Goal: Check status: Check status

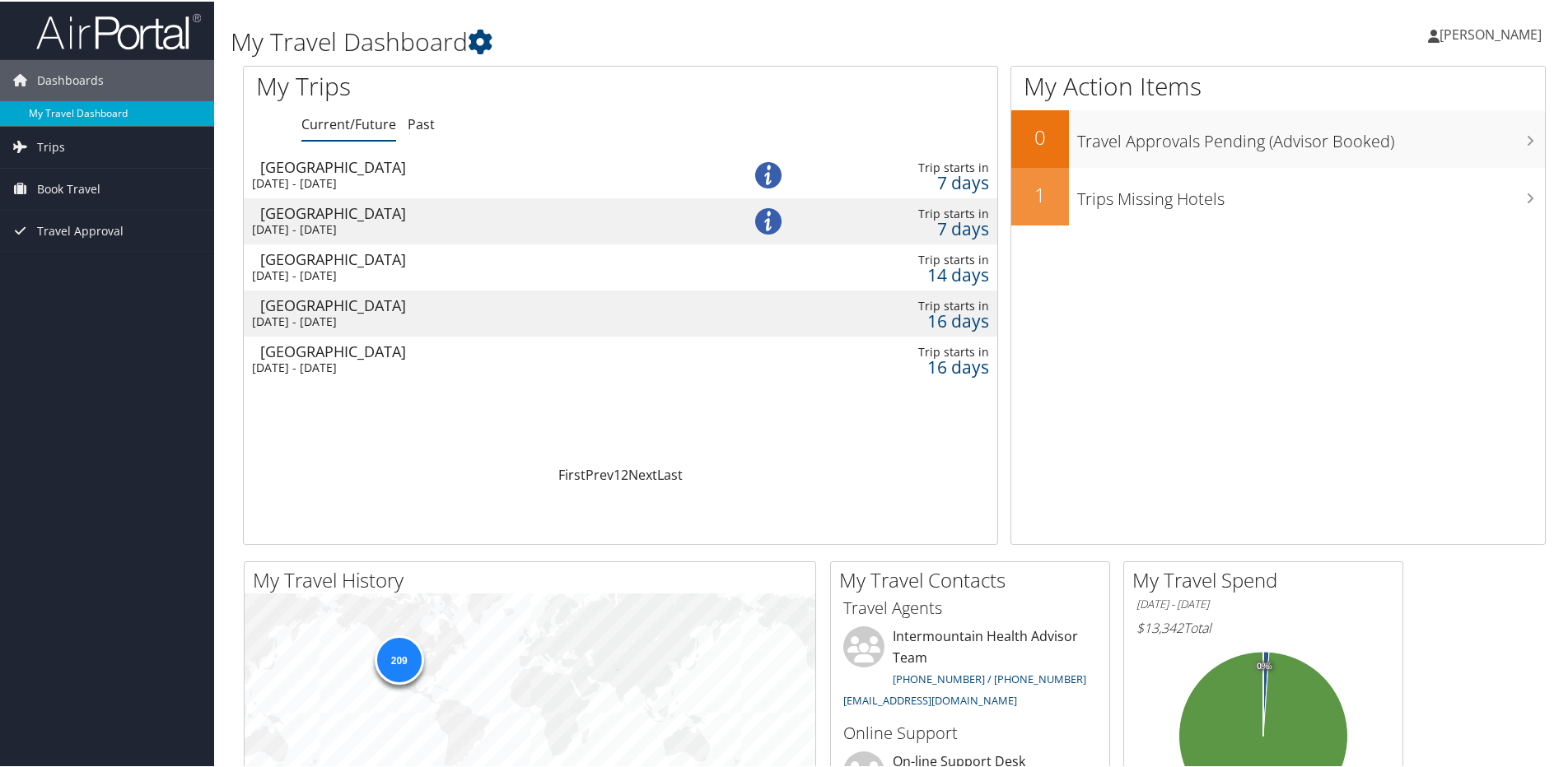
click at [67, 112] on link "My Travel Dashboard" at bounding box center [107, 112] width 214 height 25
click at [478, 38] on icon at bounding box center [480, 41] width 25 height 25
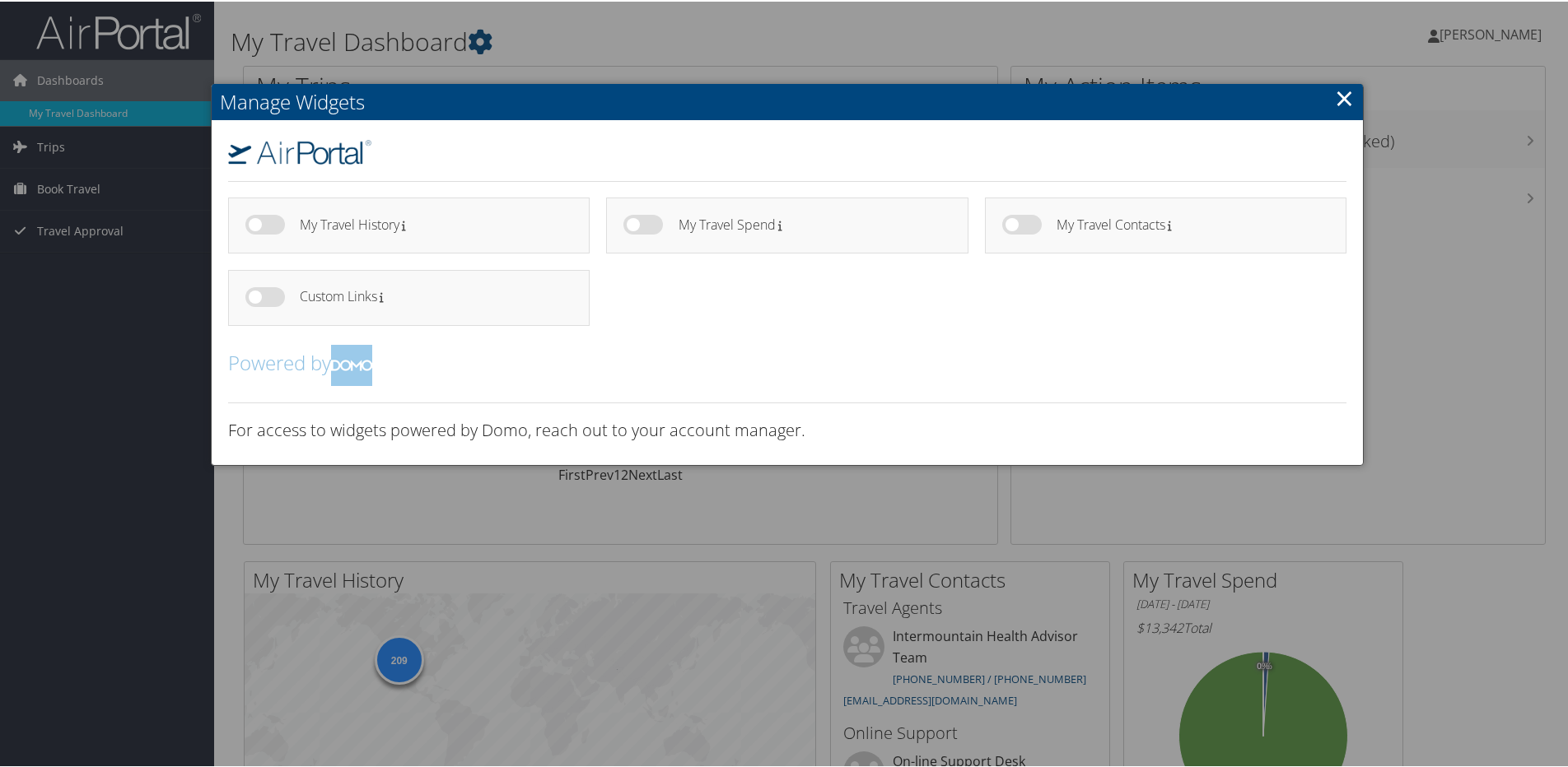
click at [129, 347] on div at bounding box center [786, 384] width 1574 height 767
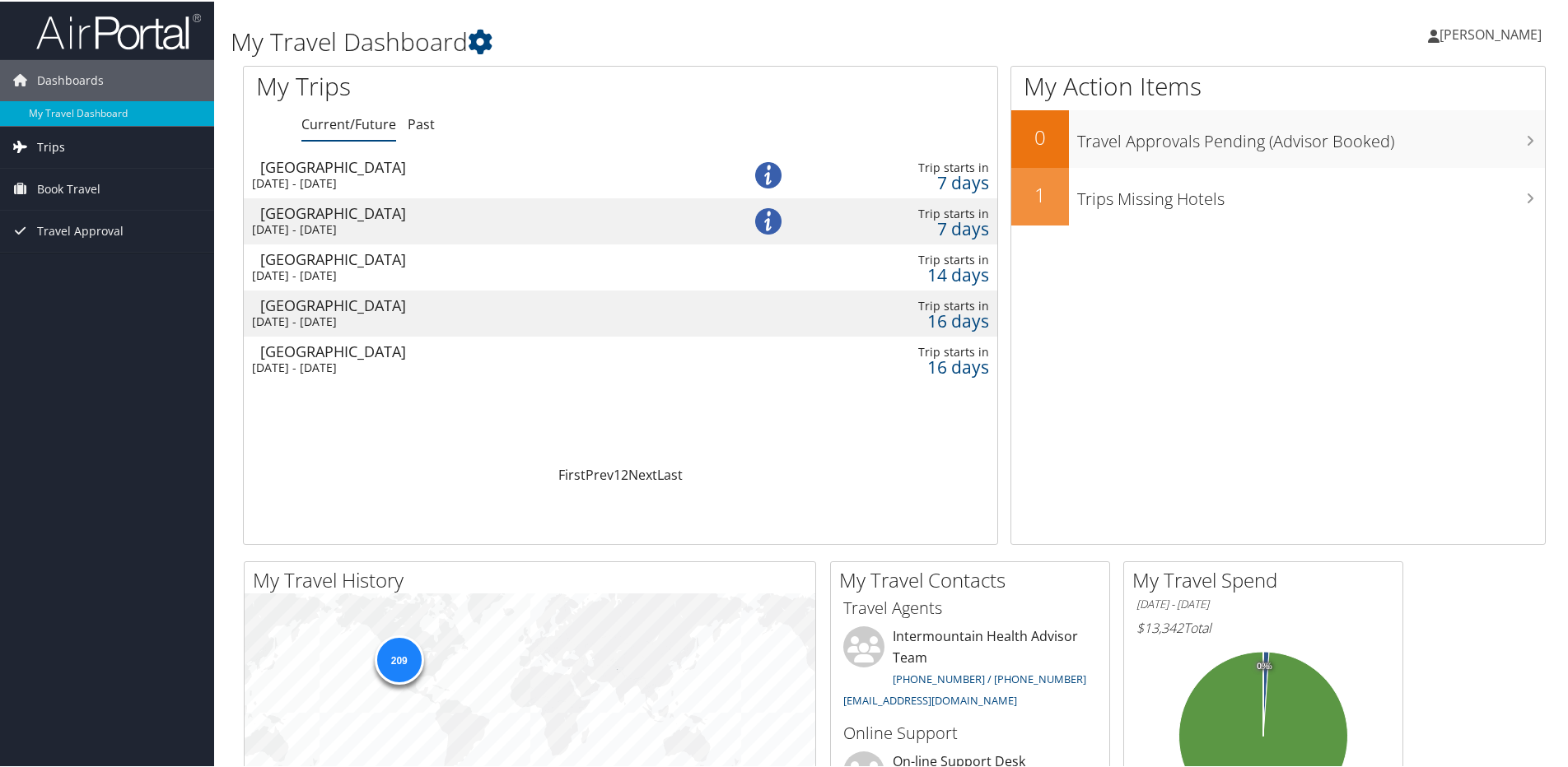
click at [55, 145] on span "Trips" at bounding box center [51, 146] width 28 height 42
click at [55, 175] on link "Current/Future Trips" at bounding box center [107, 178] width 214 height 25
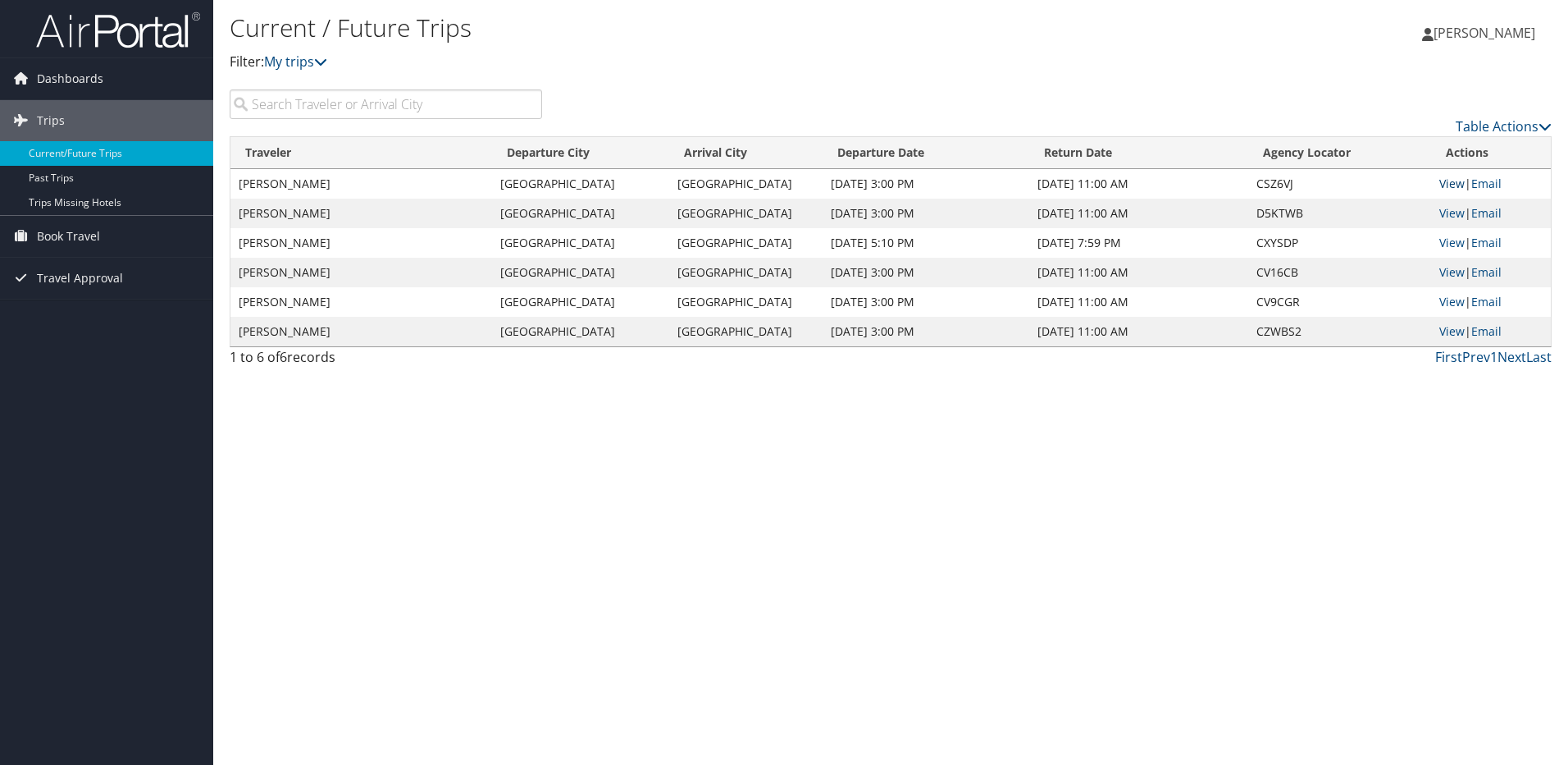
click at [1449, 182] on link "View" at bounding box center [1452, 183] width 26 height 16
click at [1453, 211] on link "View" at bounding box center [1452, 213] width 26 height 16
click at [1540, 129] on icon at bounding box center [1546, 127] width 13 height 13
click at [1359, 106] on div at bounding box center [784, 382] width 1568 height 765
click at [49, 119] on span "Trips" at bounding box center [51, 121] width 28 height 41
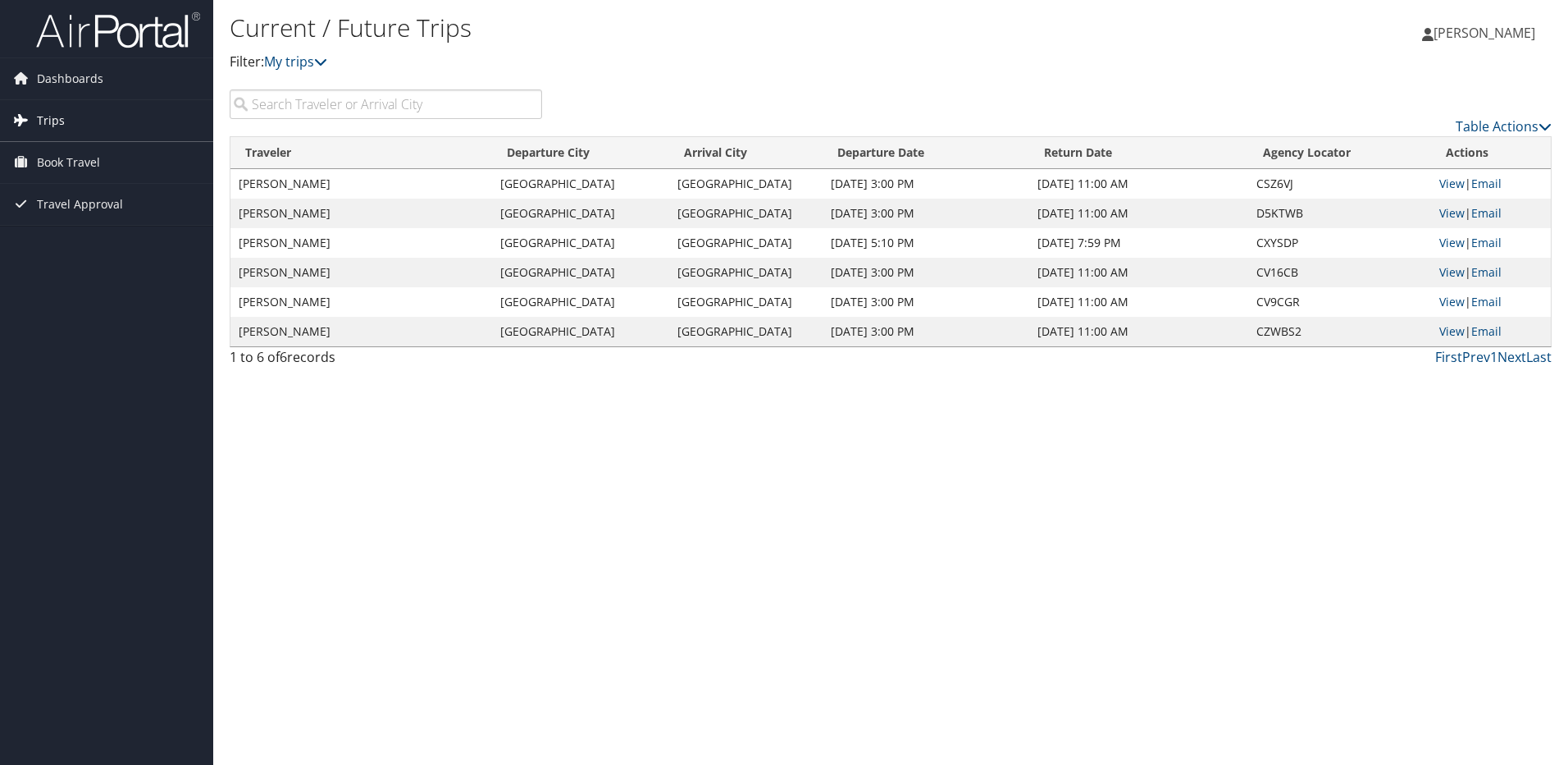
click at [49, 119] on span "Trips" at bounding box center [51, 121] width 28 height 41
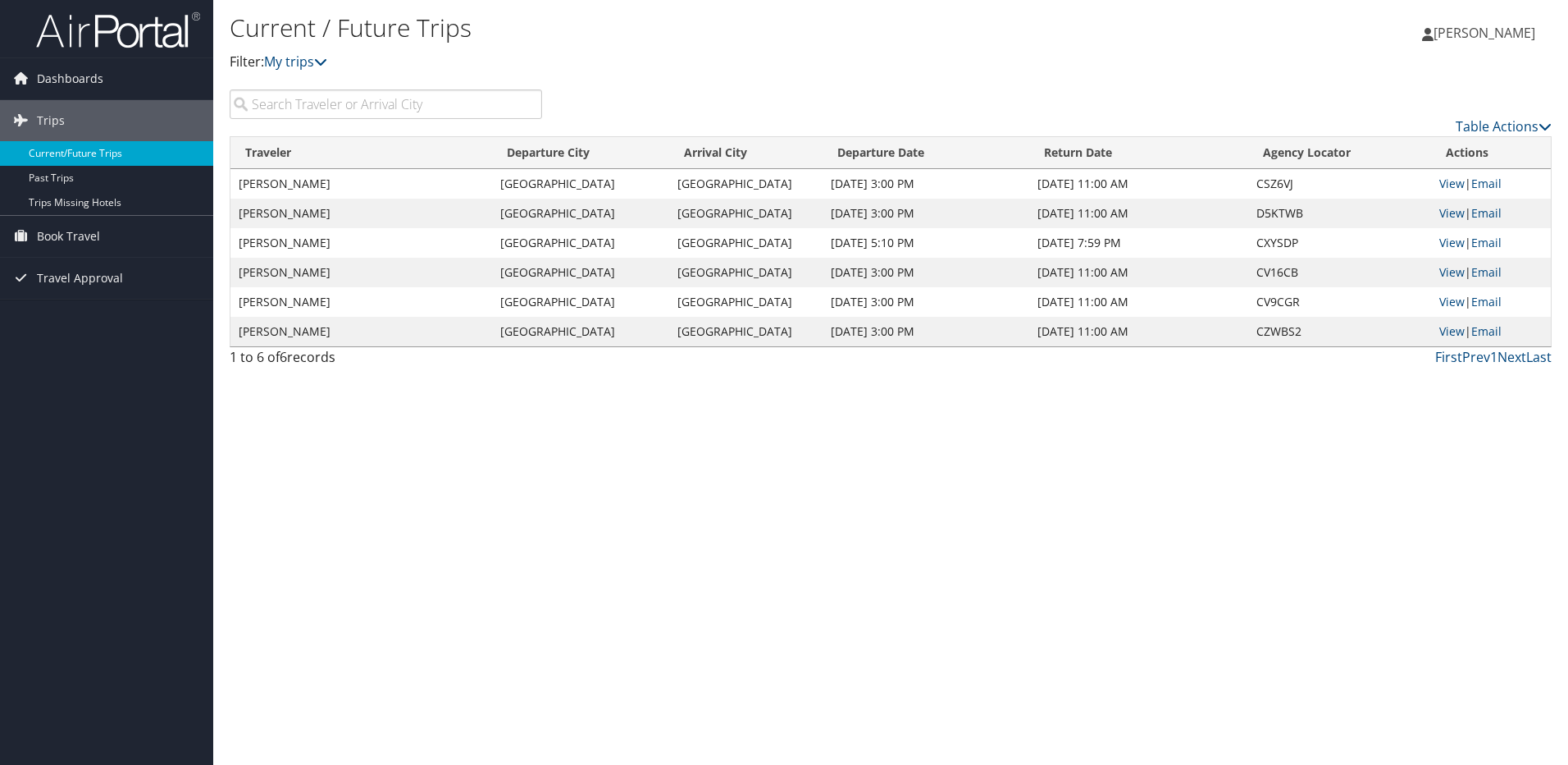
click at [55, 153] on link "Current/Future Trips" at bounding box center [107, 154] width 213 height 25
click at [48, 121] on span "Trips" at bounding box center [51, 121] width 28 height 41
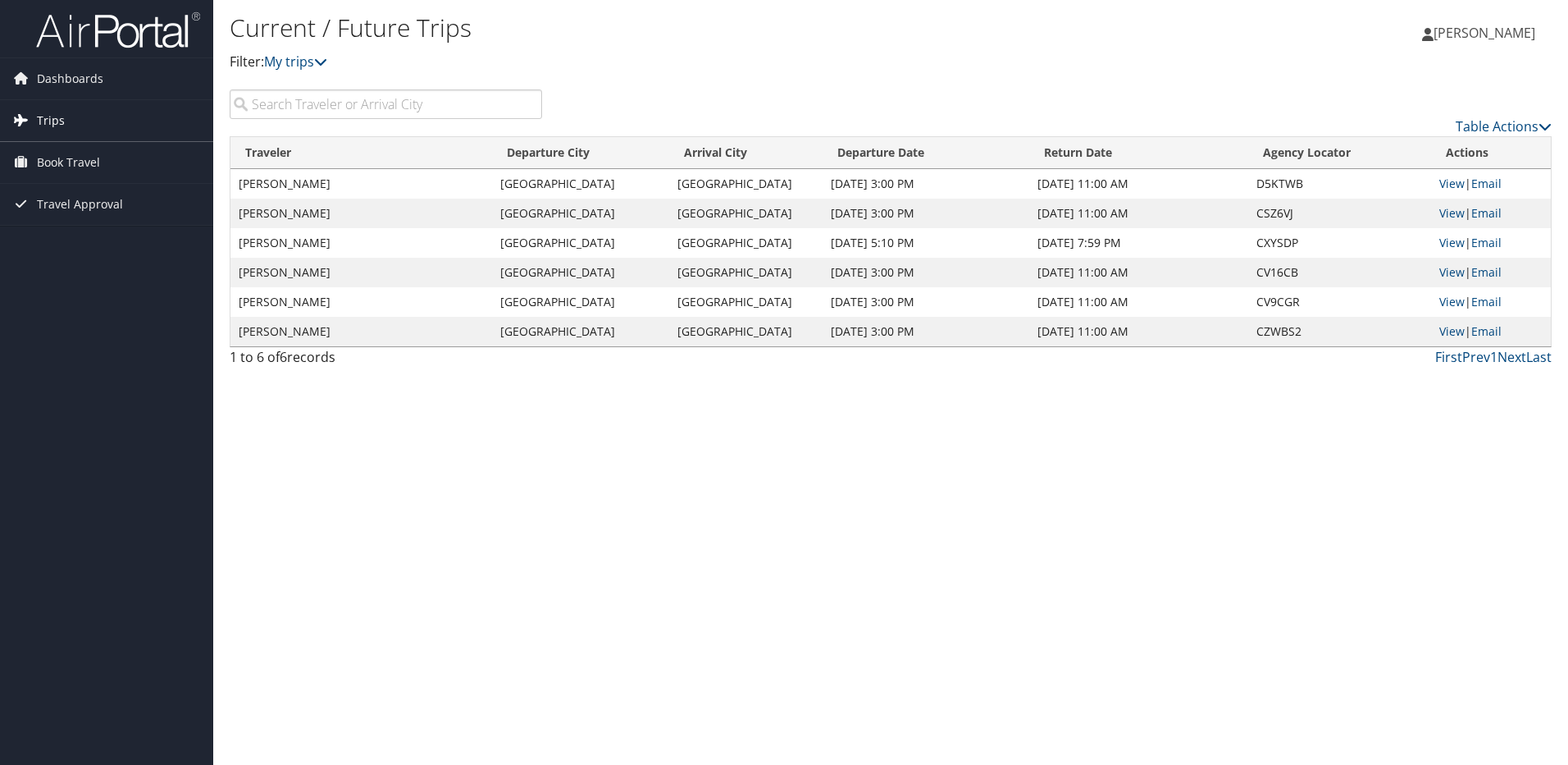
click at [48, 121] on span "Trips" at bounding box center [51, 121] width 28 height 41
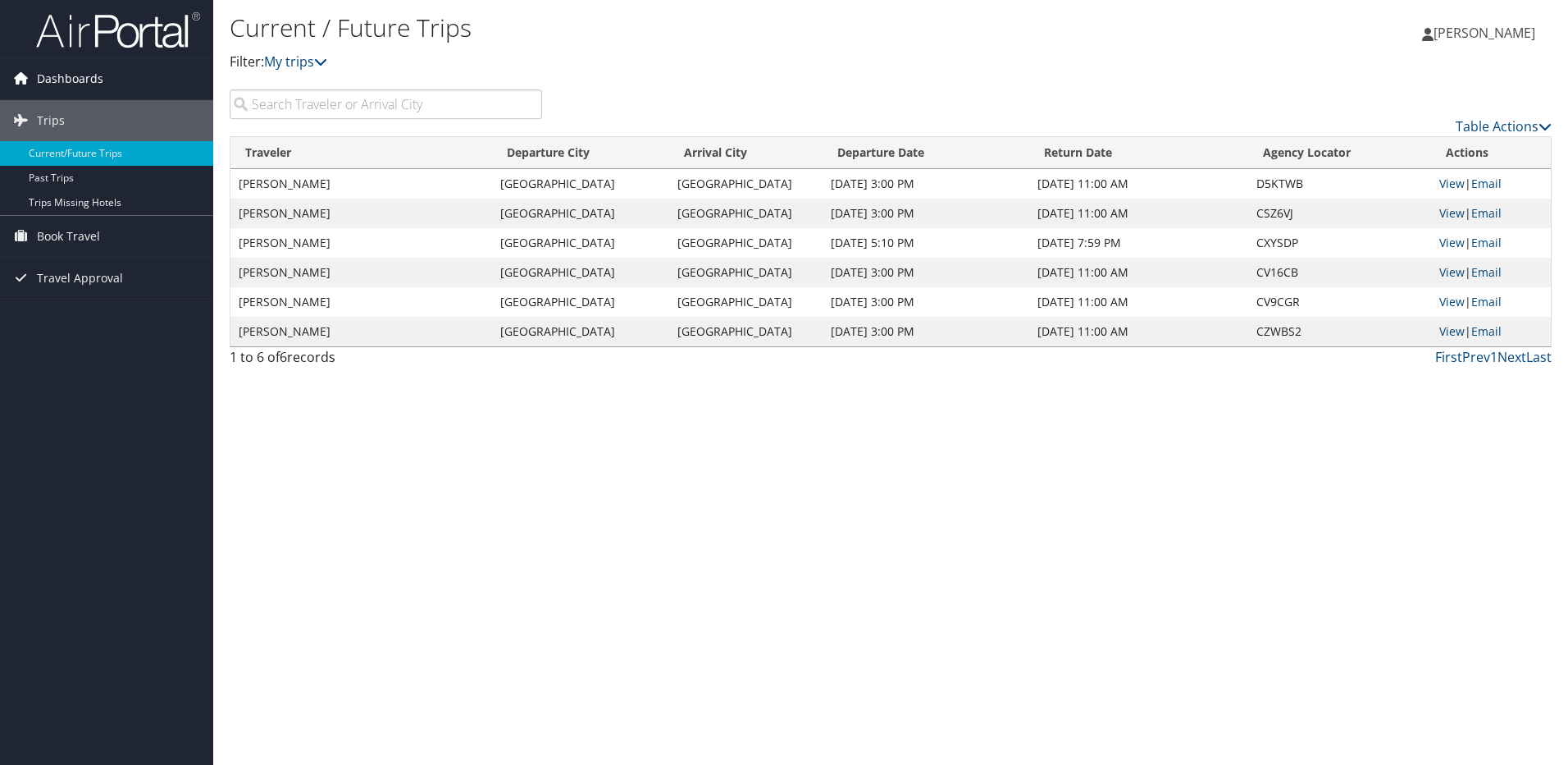
click at [61, 78] on span "Dashboards" at bounding box center [70, 79] width 66 height 41
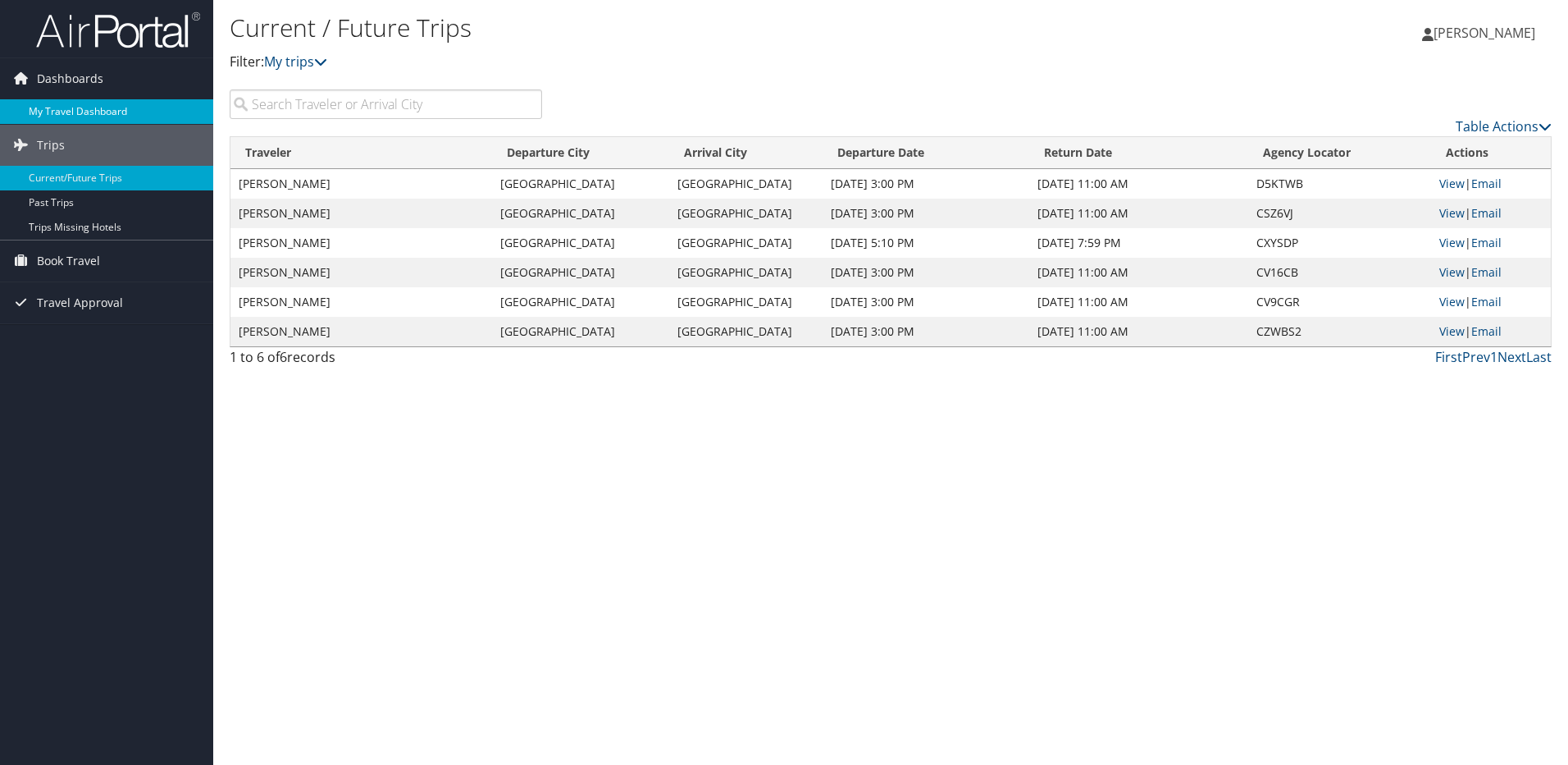
click at [63, 106] on link "My Travel Dashboard" at bounding box center [107, 112] width 213 height 25
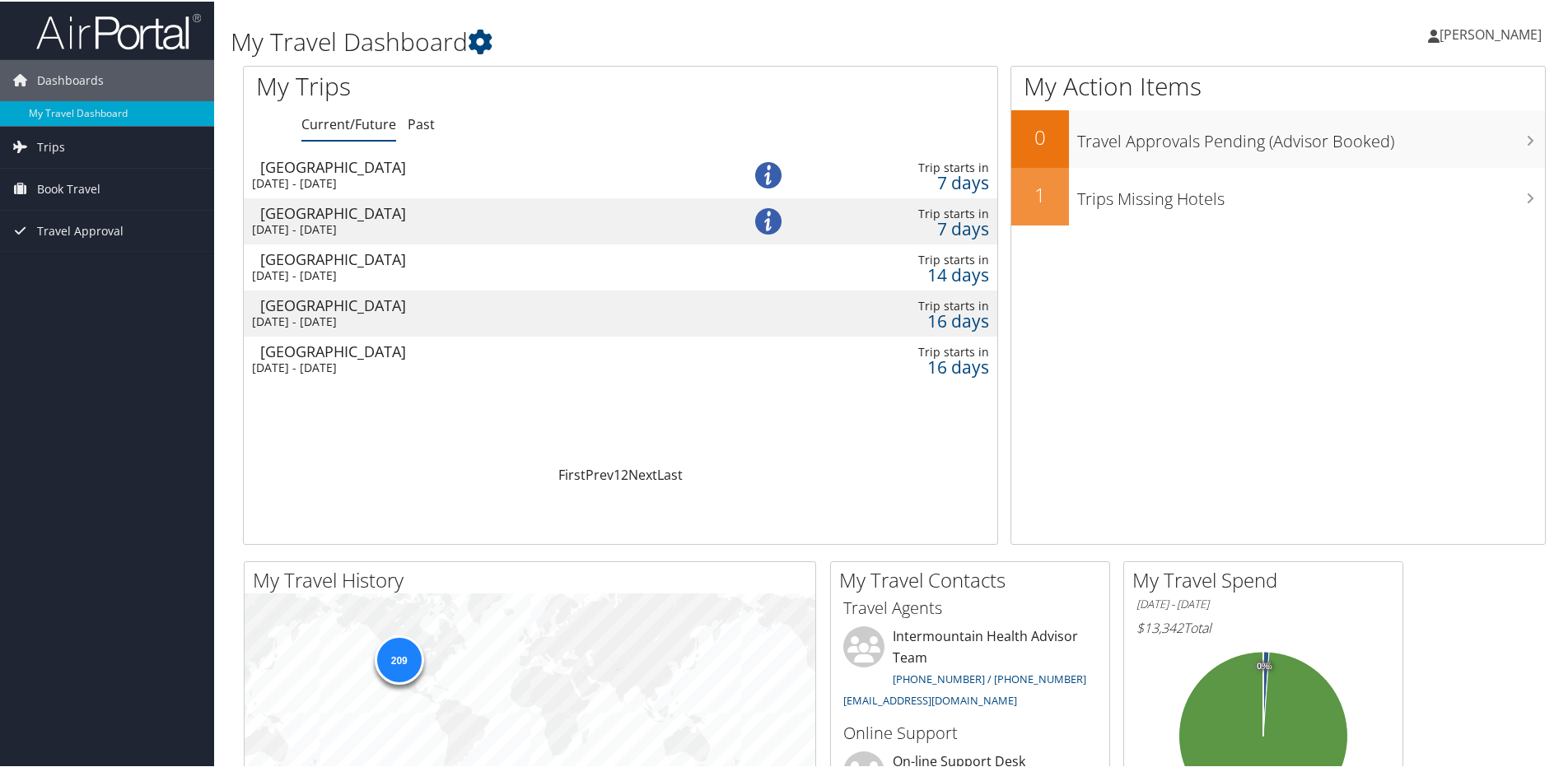
click at [335, 302] on div "[GEOGRAPHIC_DATA]" at bounding box center [483, 304] width 446 height 15
click at [315, 353] on div "[GEOGRAPHIC_DATA]" at bounding box center [483, 349] width 446 height 15
click at [335, 307] on div "[GEOGRAPHIC_DATA]" at bounding box center [483, 304] width 446 height 15
click at [64, 79] on span "Dashboards" at bounding box center [71, 79] width 66 height 42
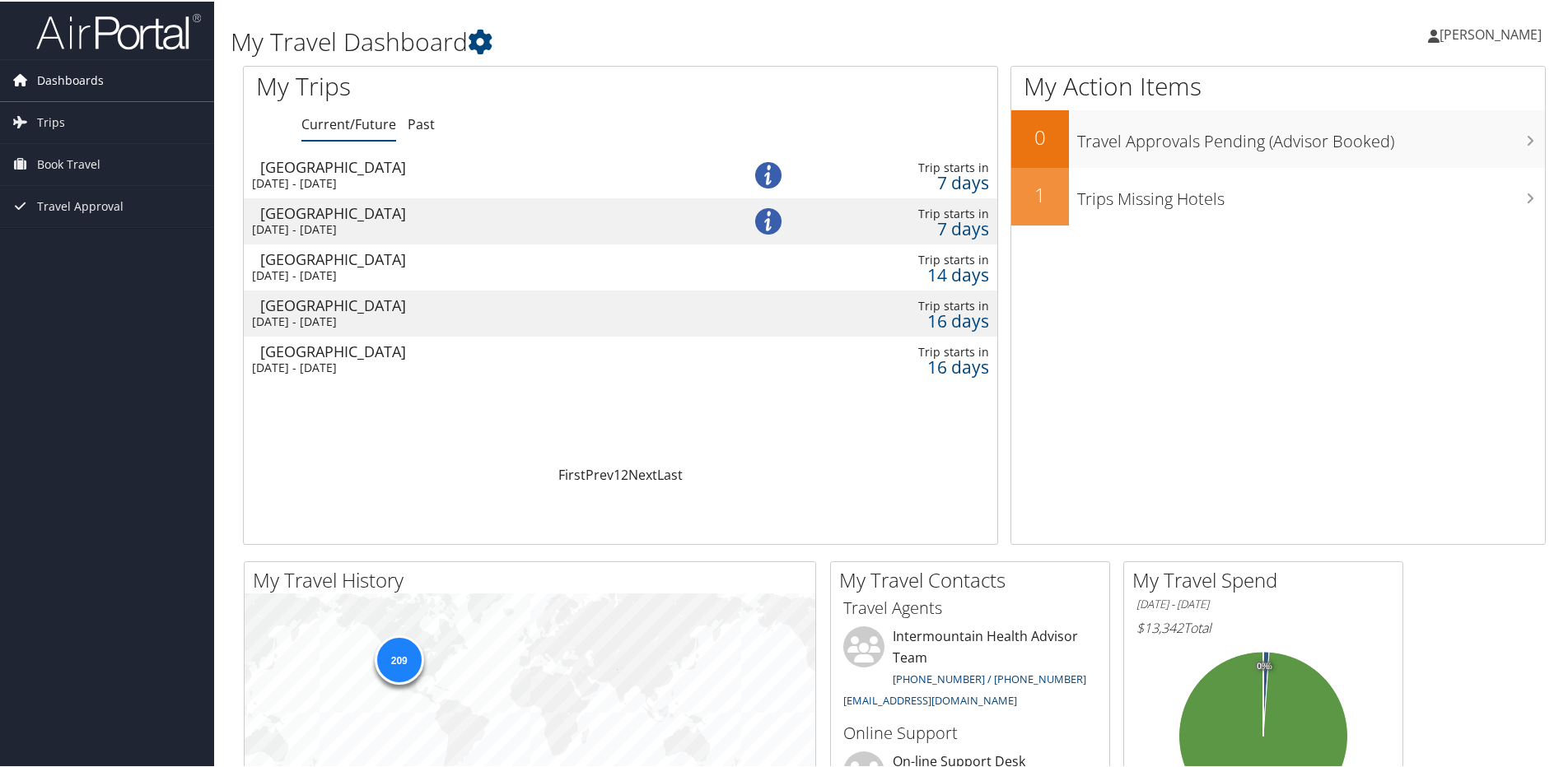
click at [64, 79] on span "Dashboards" at bounding box center [71, 79] width 66 height 42
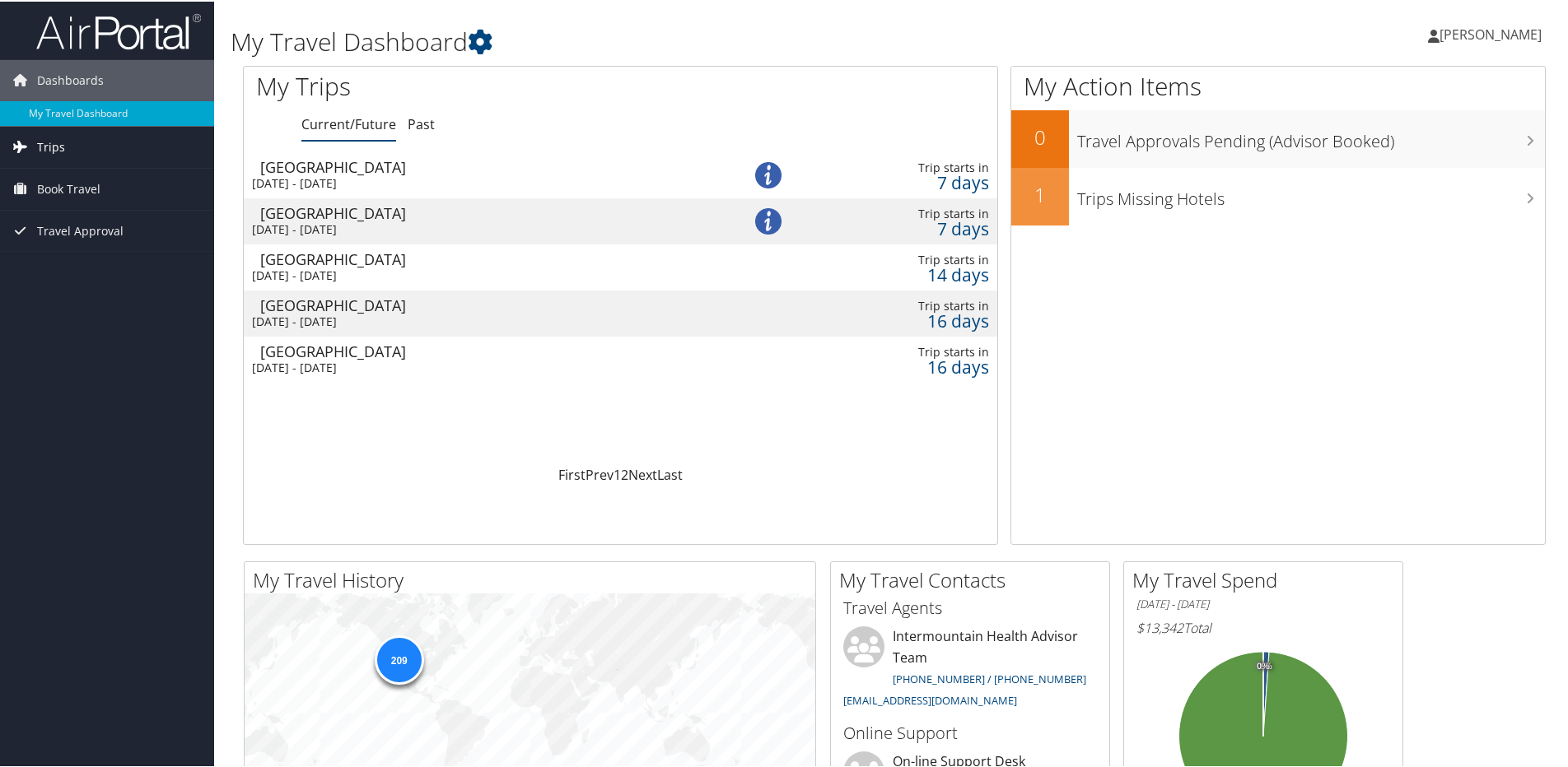
click at [39, 140] on span "Trips" at bounding box center [51, 146] width 28 height 42
click at [46, 175] on link "Current/Future Trips" at bounding box center [107, 178] width 214 height 25
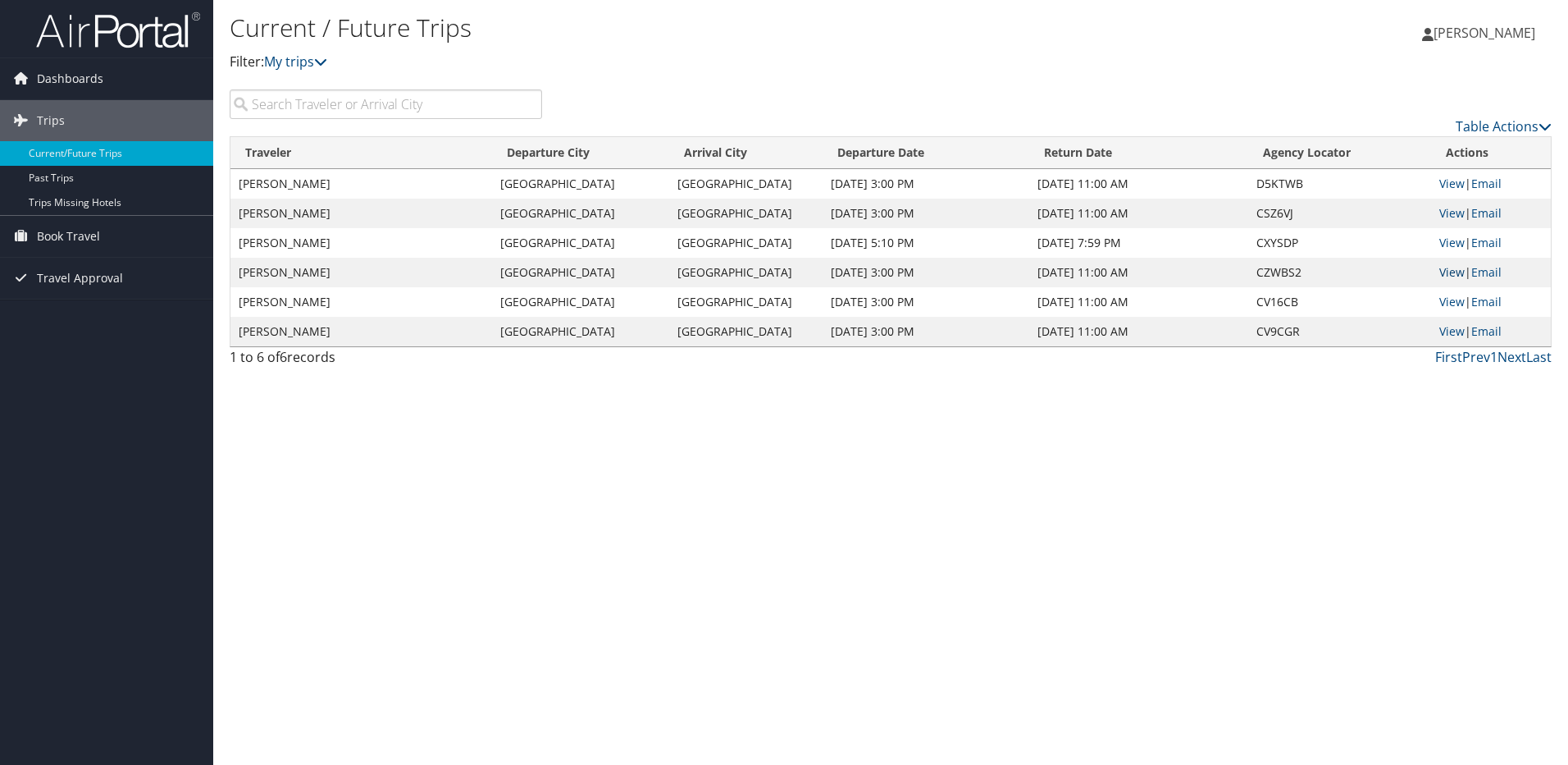
click at [1446, 272] on link "View" at bounding box center [1452, 272] width 26 height 16
click at [1449, 301] on link "View" at bounding box center [1452, 301] width 26 height 16
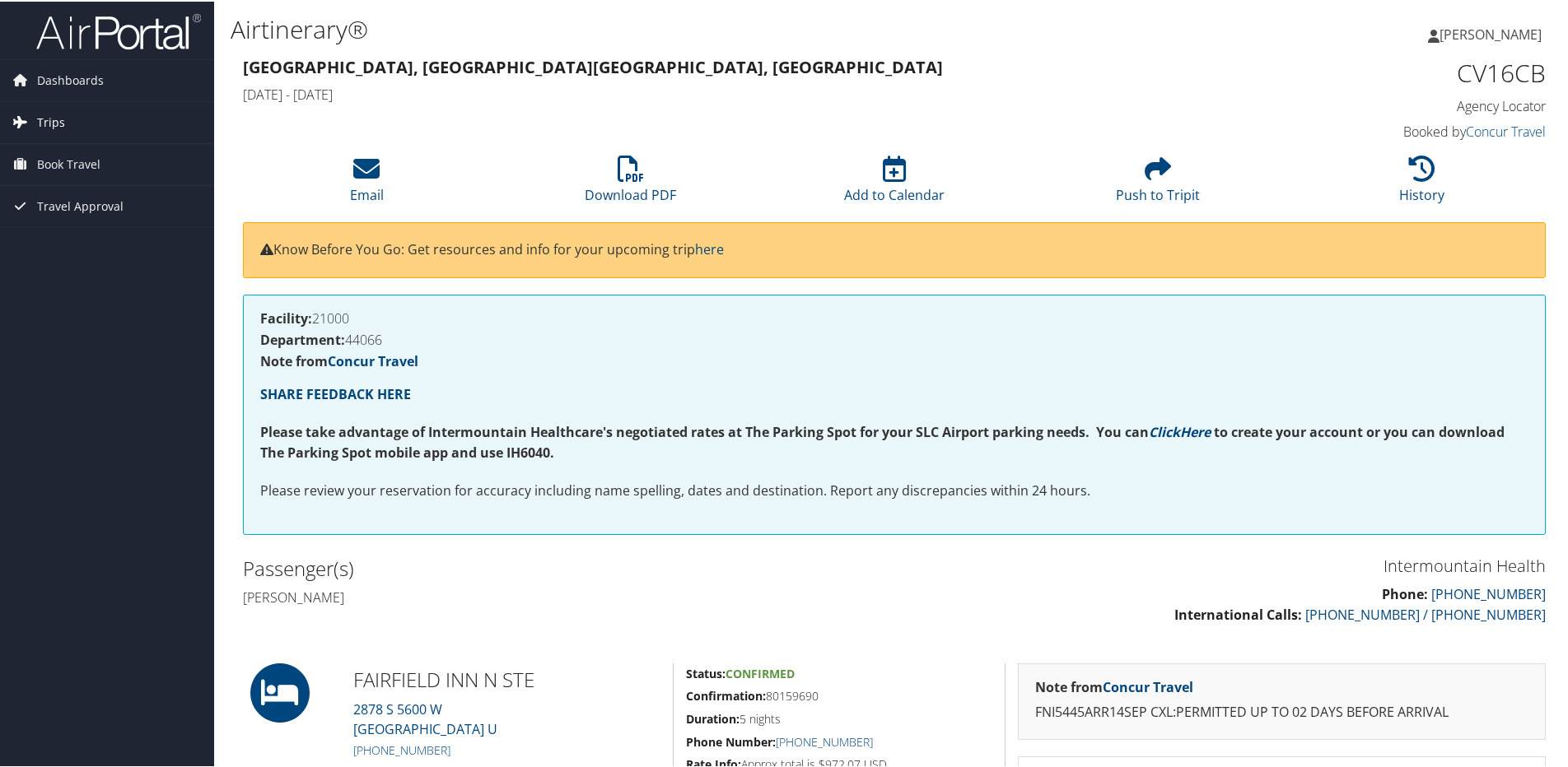
click at [49, 117] on span "Trips" at bounding box center [51, 121] width 28 height 42
click at [70, 152] on link "Current/Future Trips" at bounding box center [107, 154] width 214 height 25
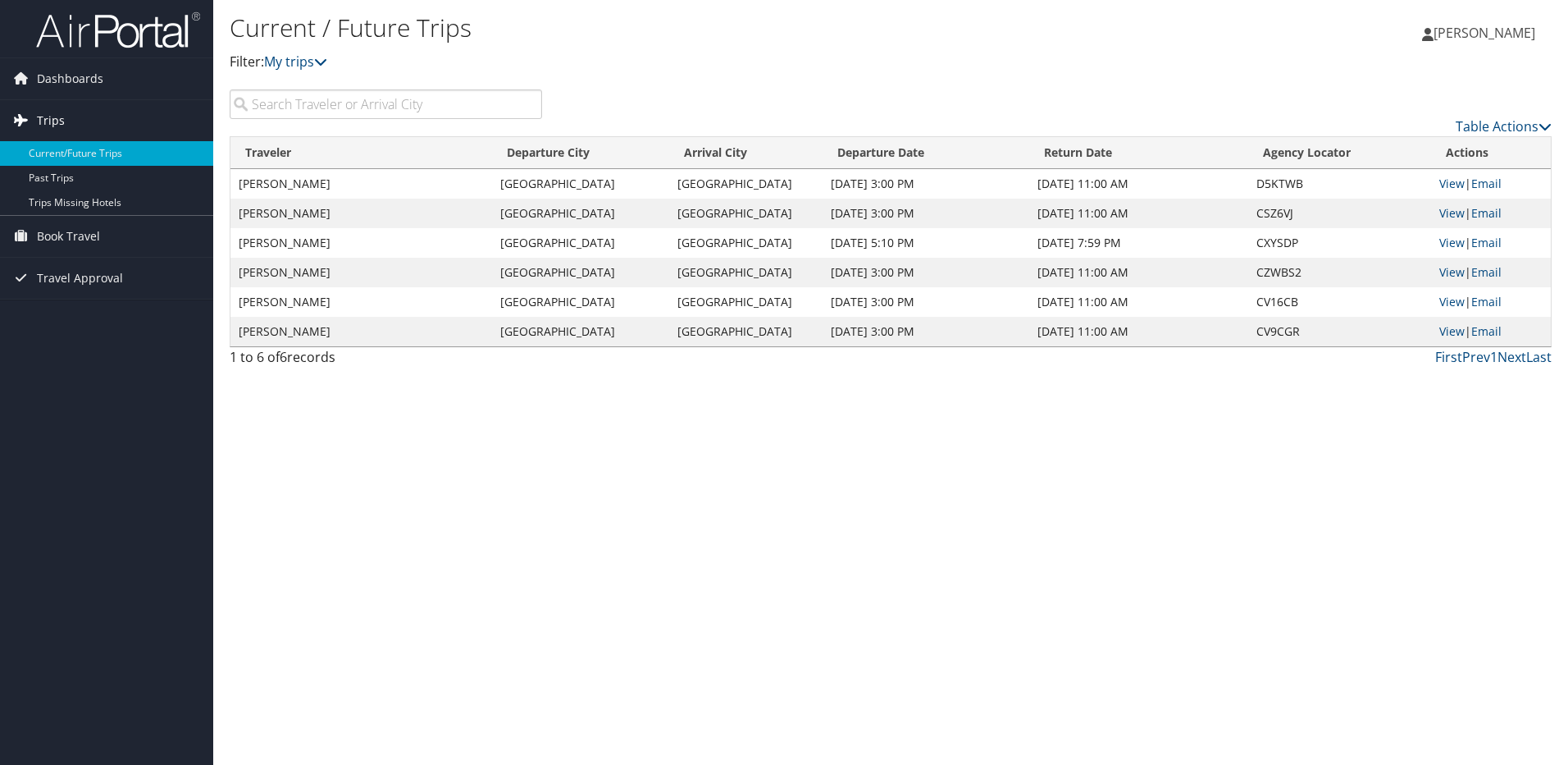
click at [55, 119] on span "Trips" at bounding box center [51, 121] width 28 height 41
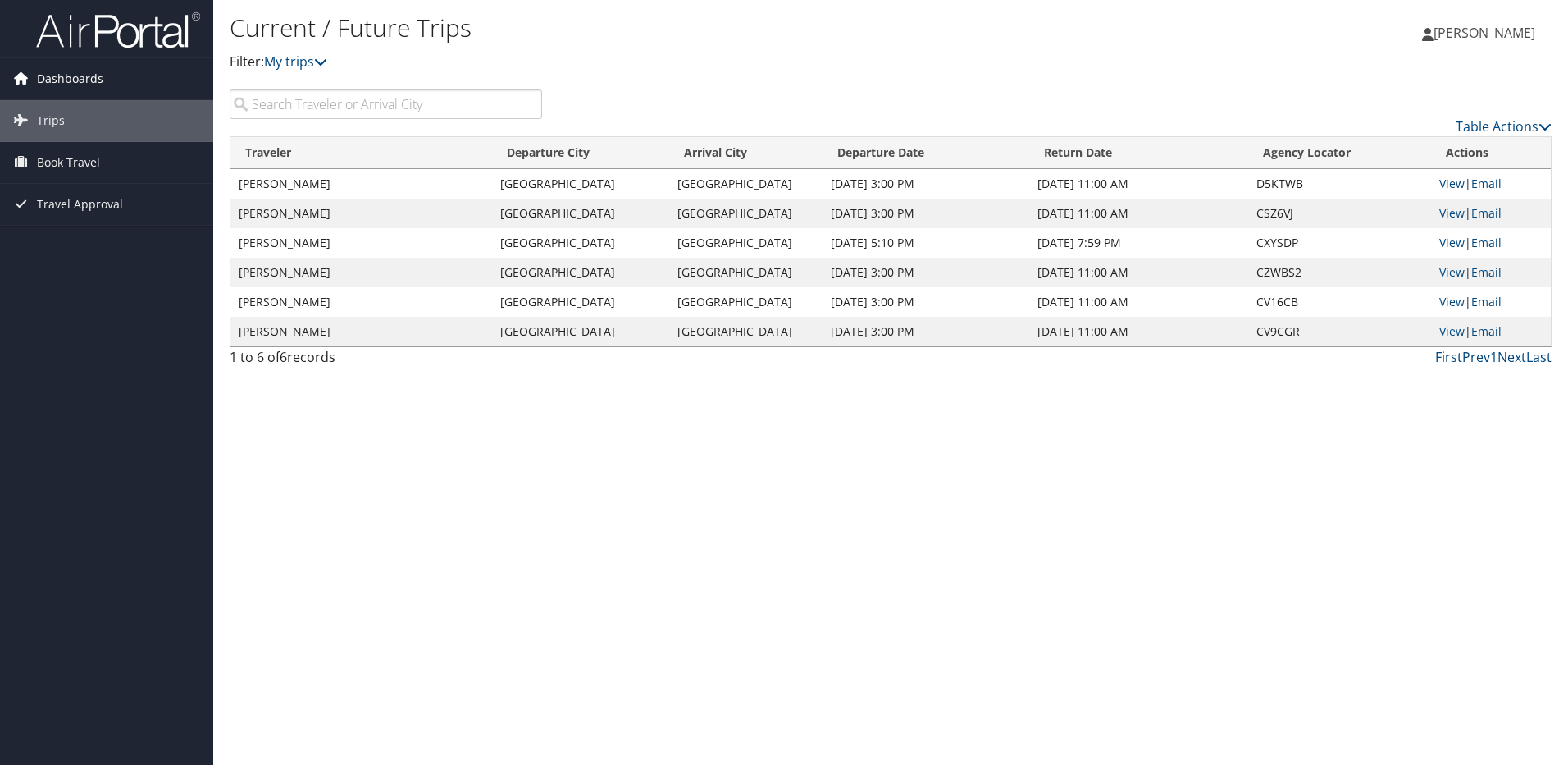
click at [56, 81] on span "Dashboards" at bounding box center [70, 79] width 66 height 41
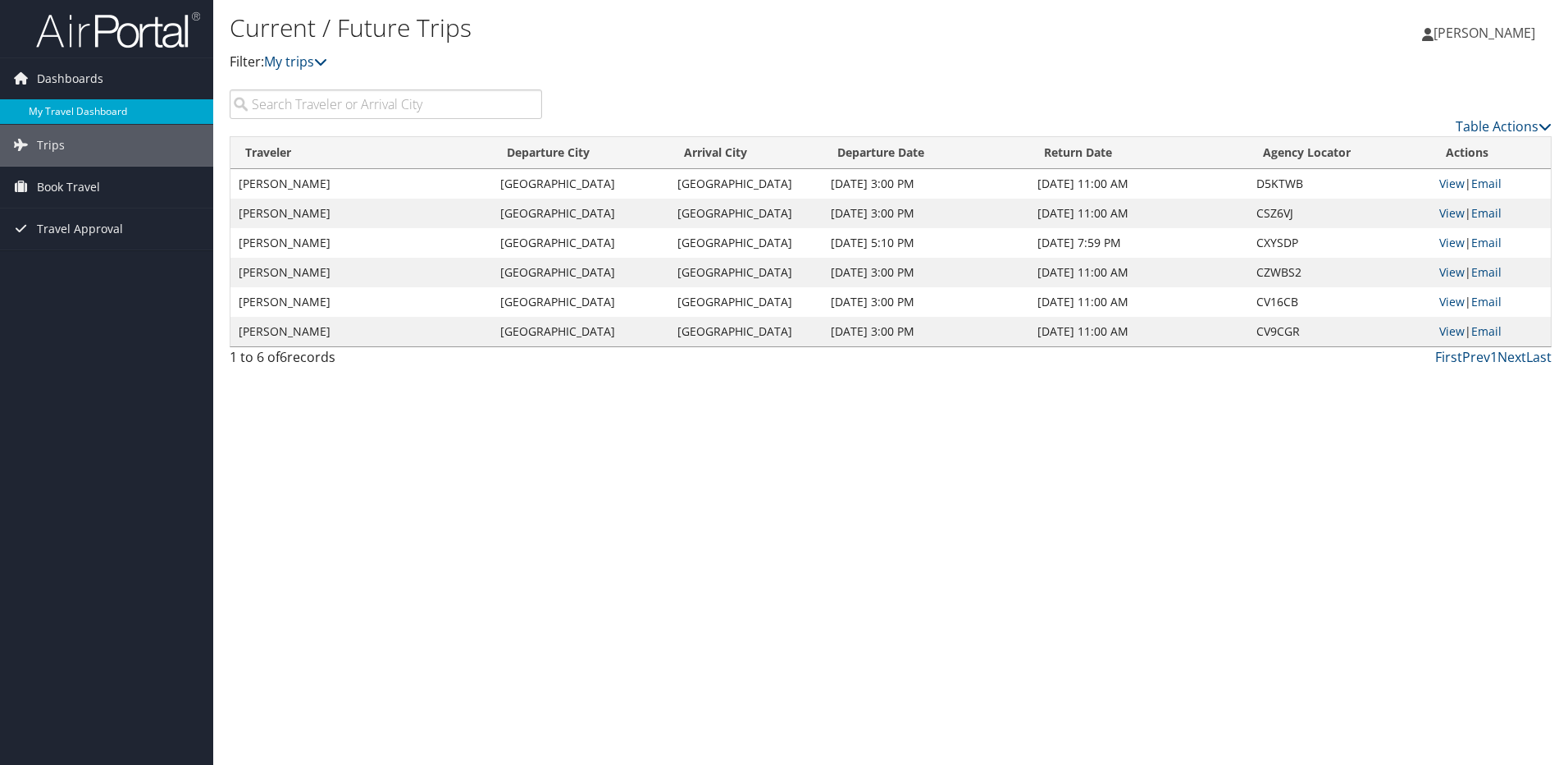
click at [107, 110] on link "My Travel Dashboard" at bounding box center [107, 112] width 213 height 25
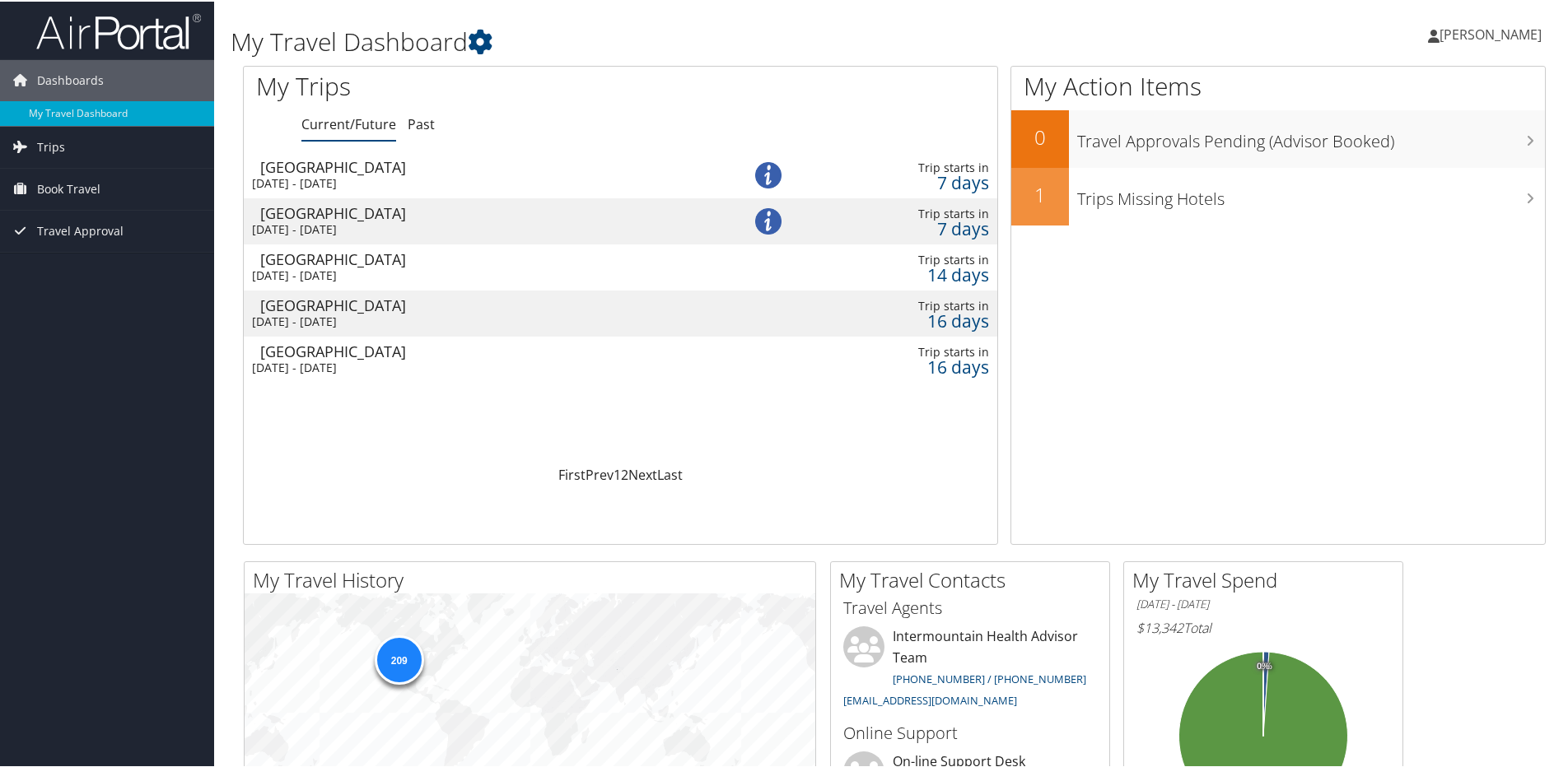
click at [307, 176] on div "[DATE] - [DATE]" at bounding box center [474, 182] width 446 height 15
click at [322, 215] on div "[GEOGRAPHIC_DATA]" at bounding box center [483, 212] width 446 height 15
